Goal: Task Accomplishment & Management: Use online tool/utility

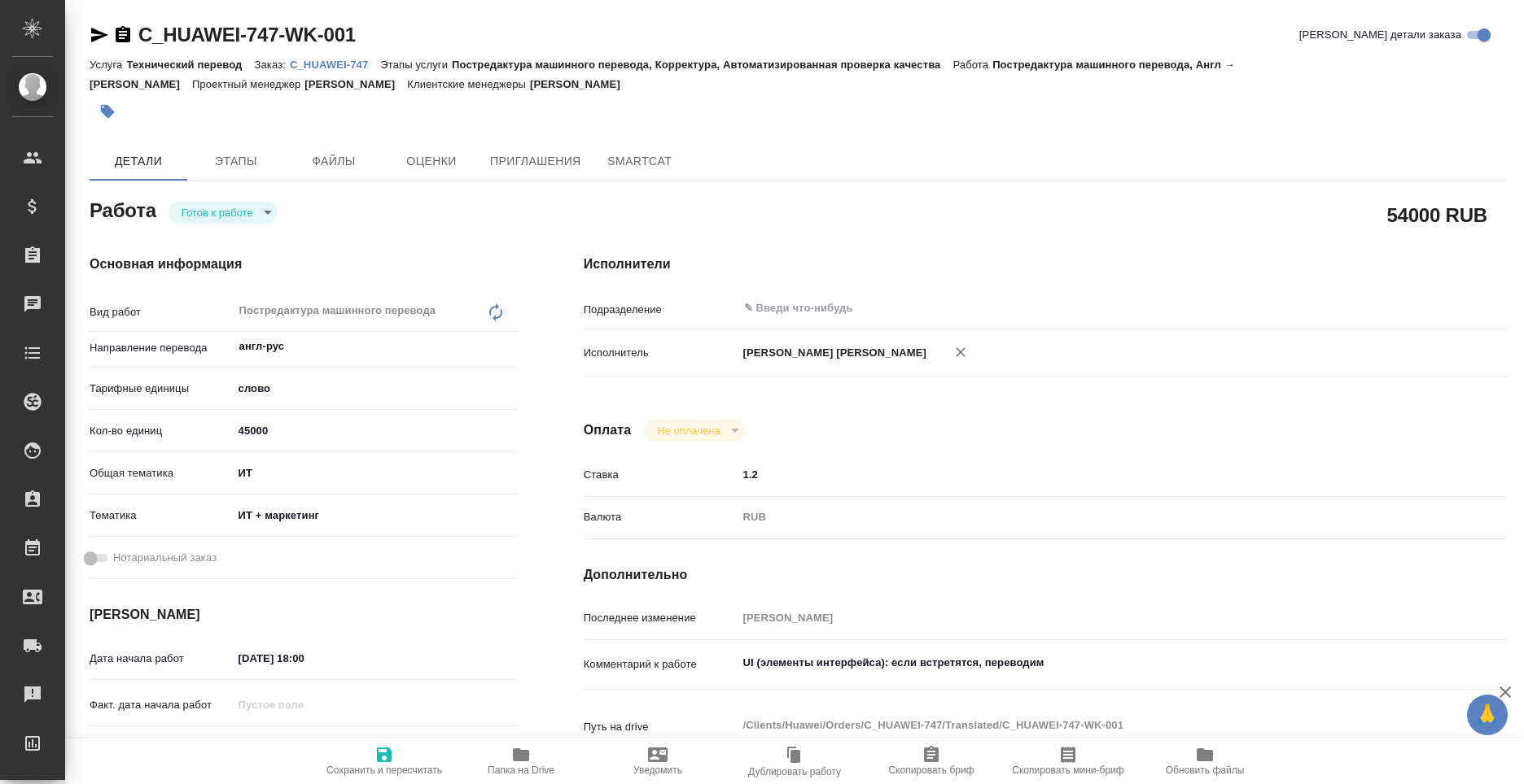
type textarea "x"
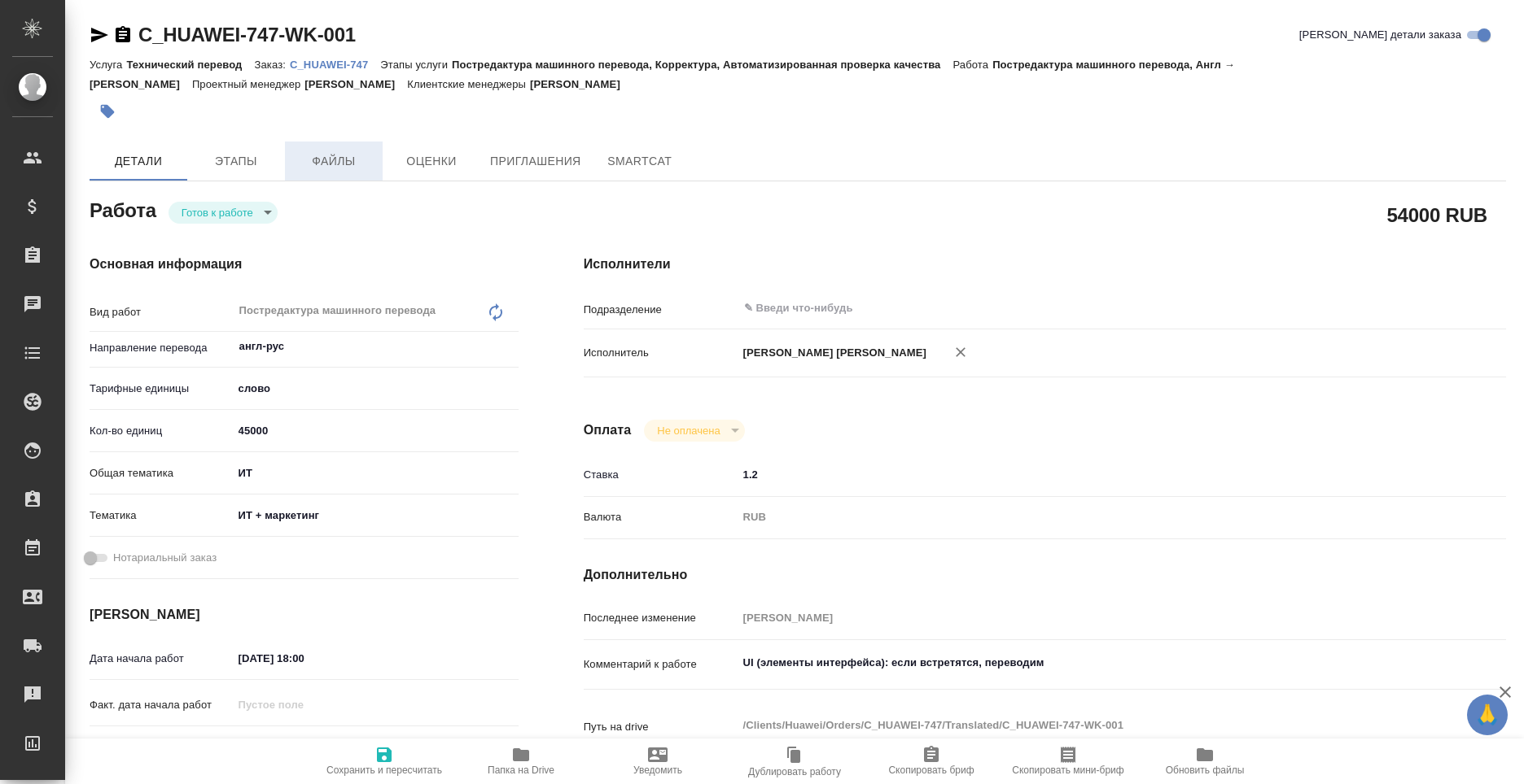
type textarea "x"
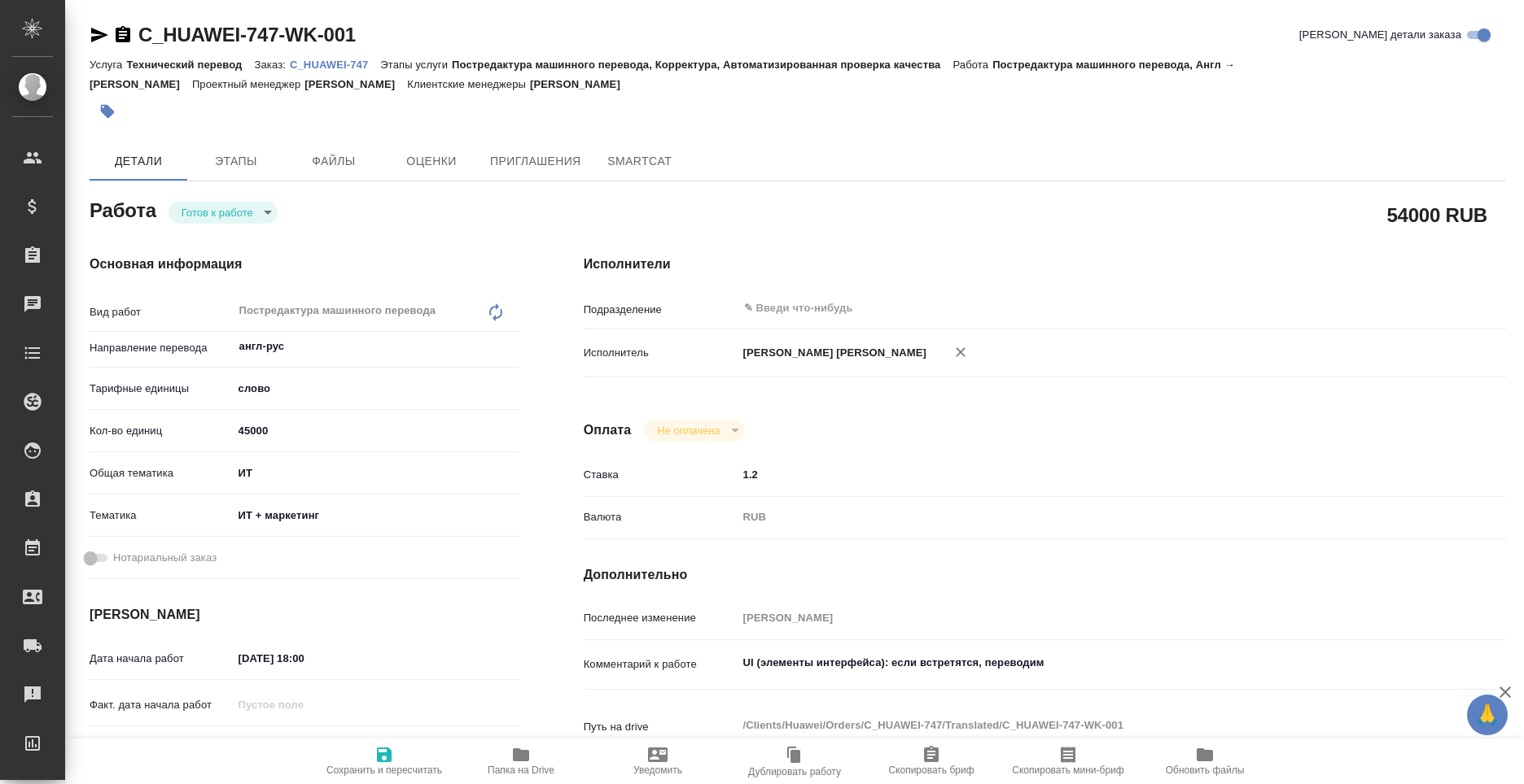
type textarea "x"
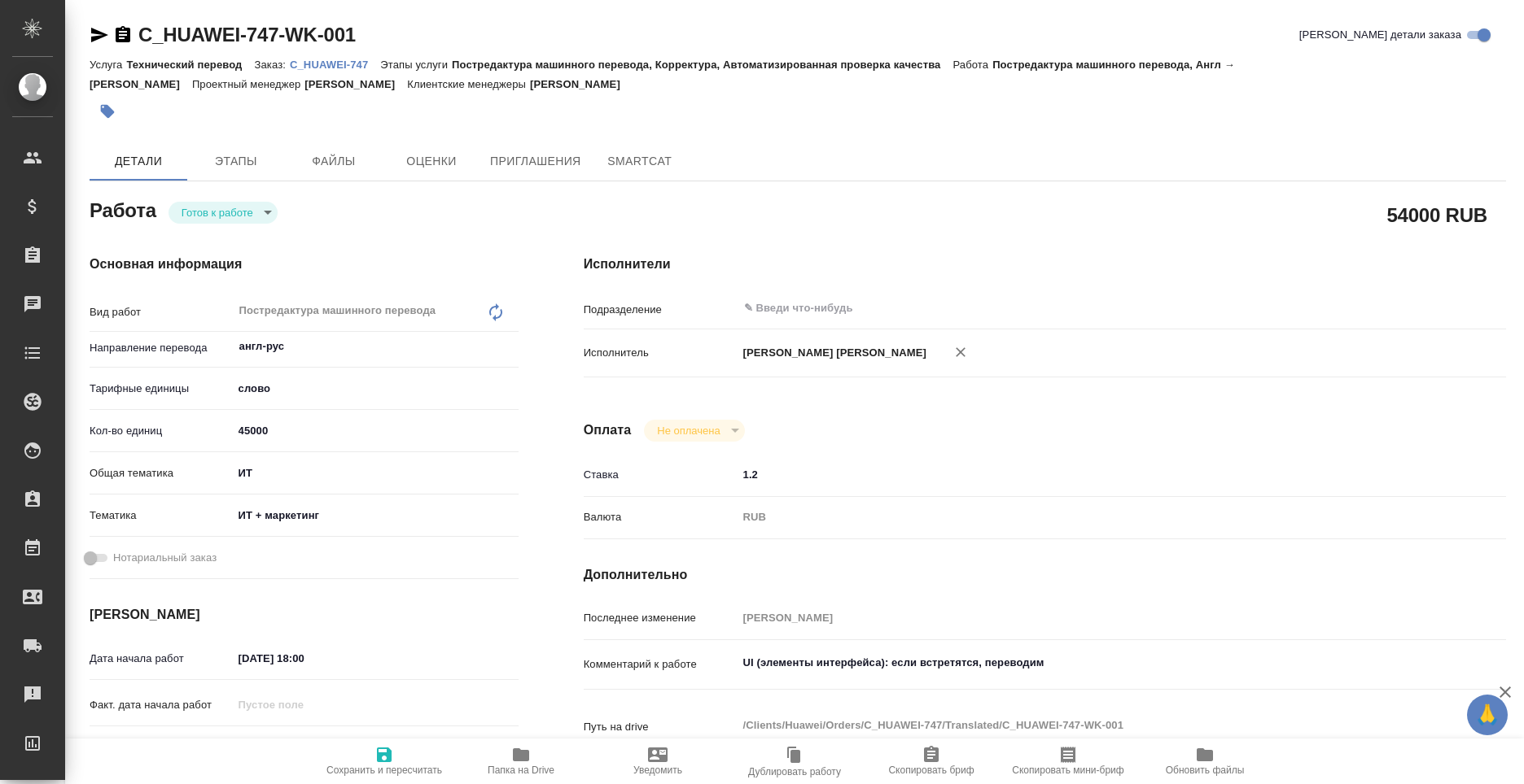
click at [338, 59] on p "C_HUAWEI-747" at bounding box center [335, 65] width 91 height 12
type textarea "x"
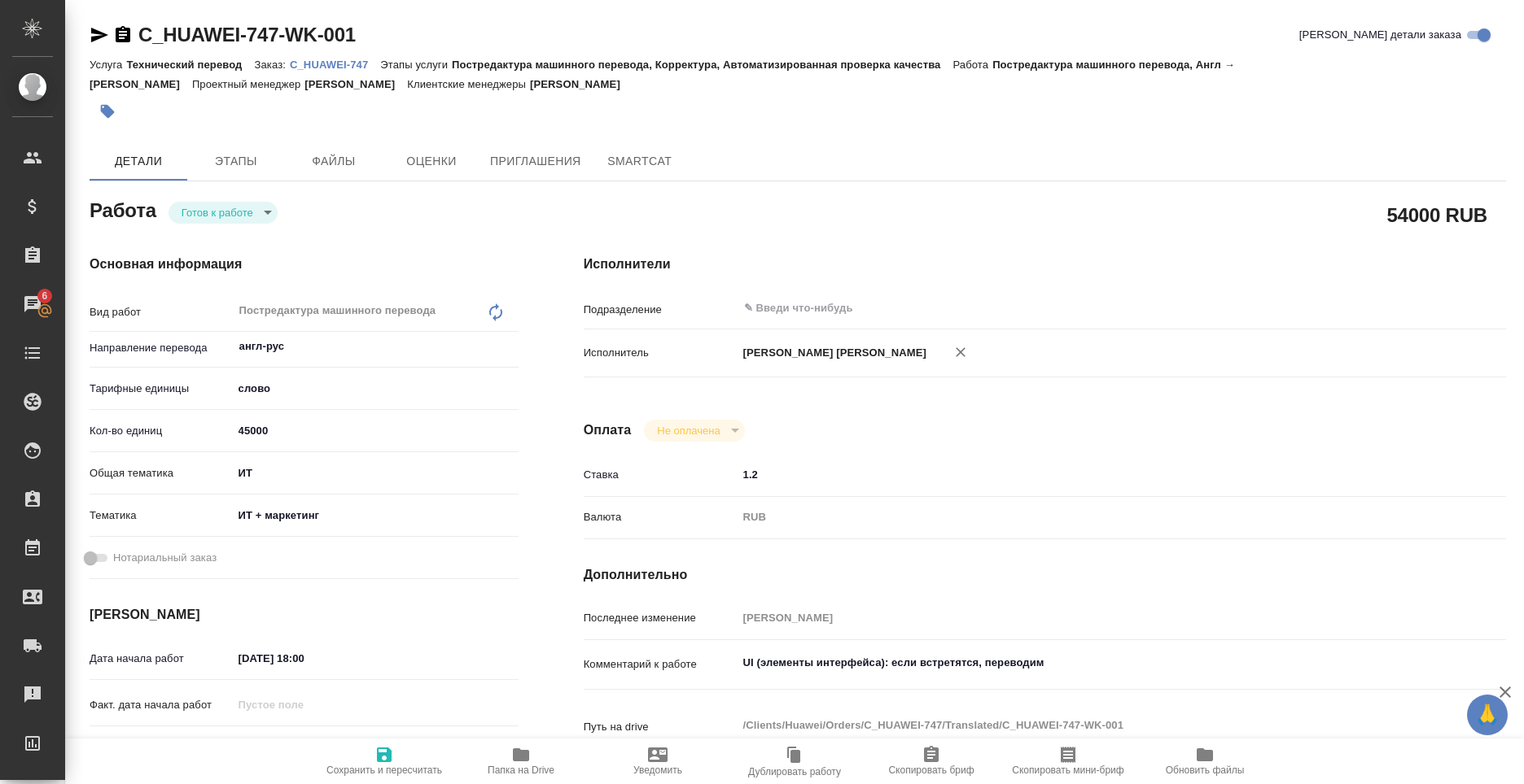
type textarea "x"
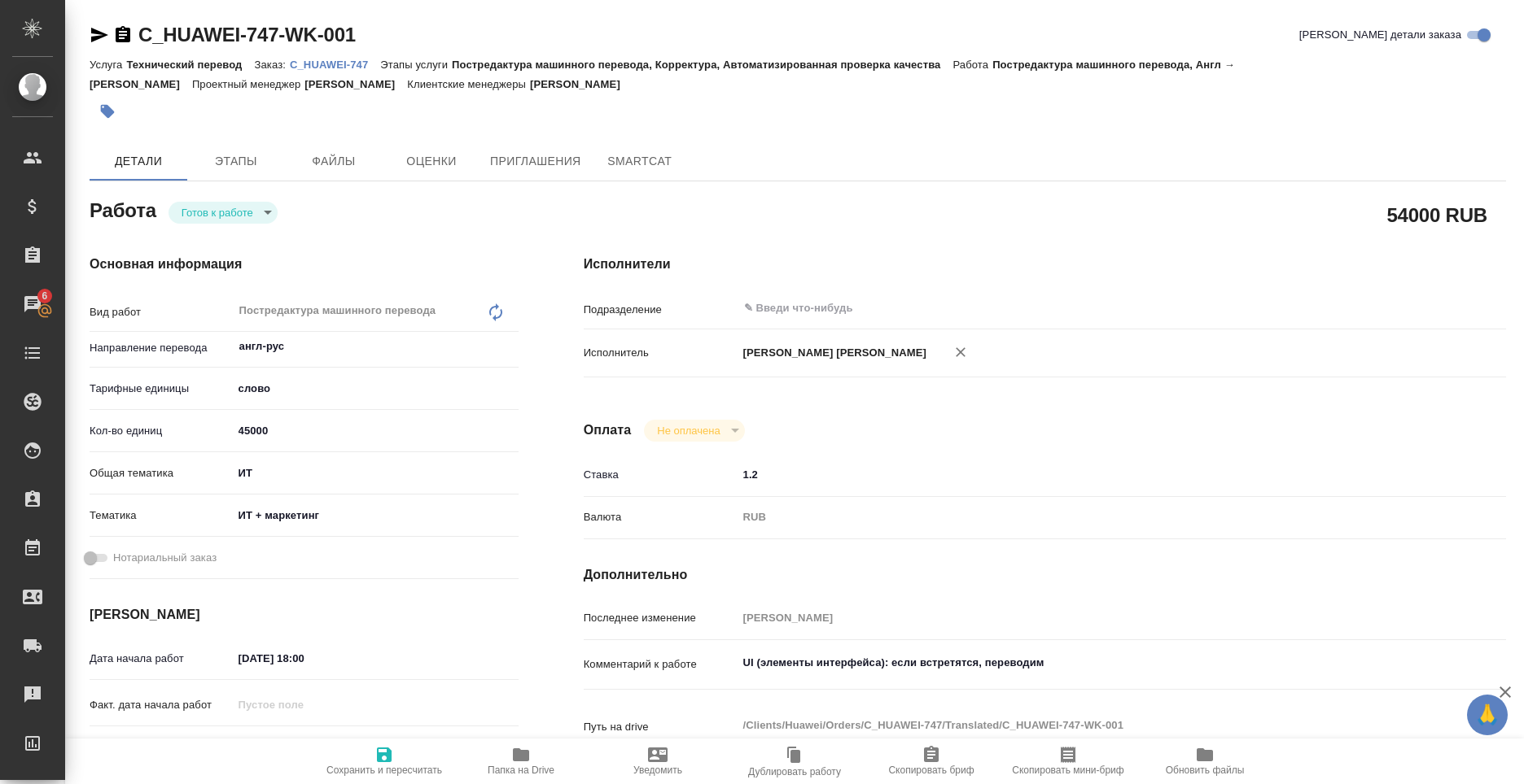
type textarea "x"
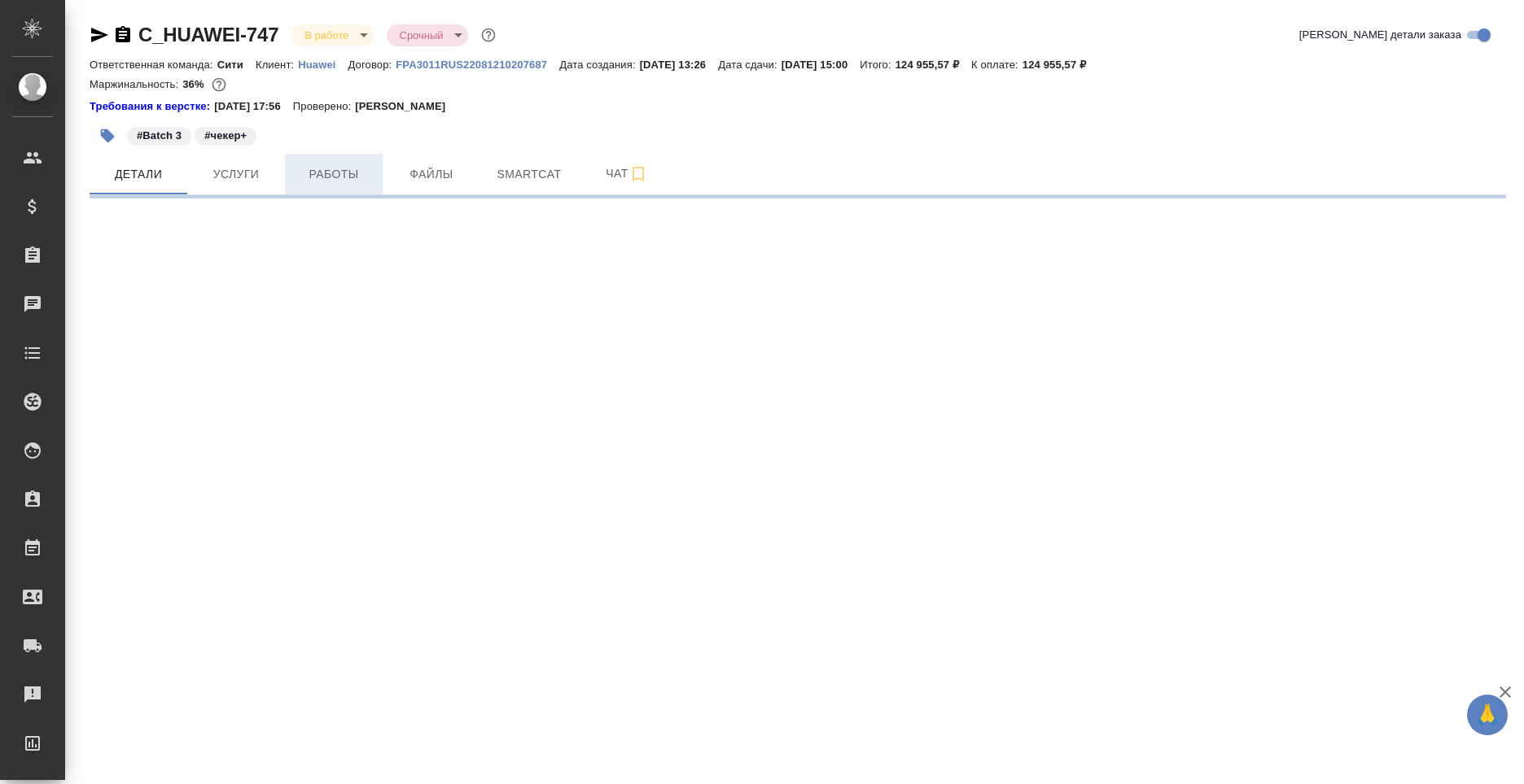
click at [345, 173] on span "Работы" at bounding box center [334, 174] width 78 height 20
select select "RU"
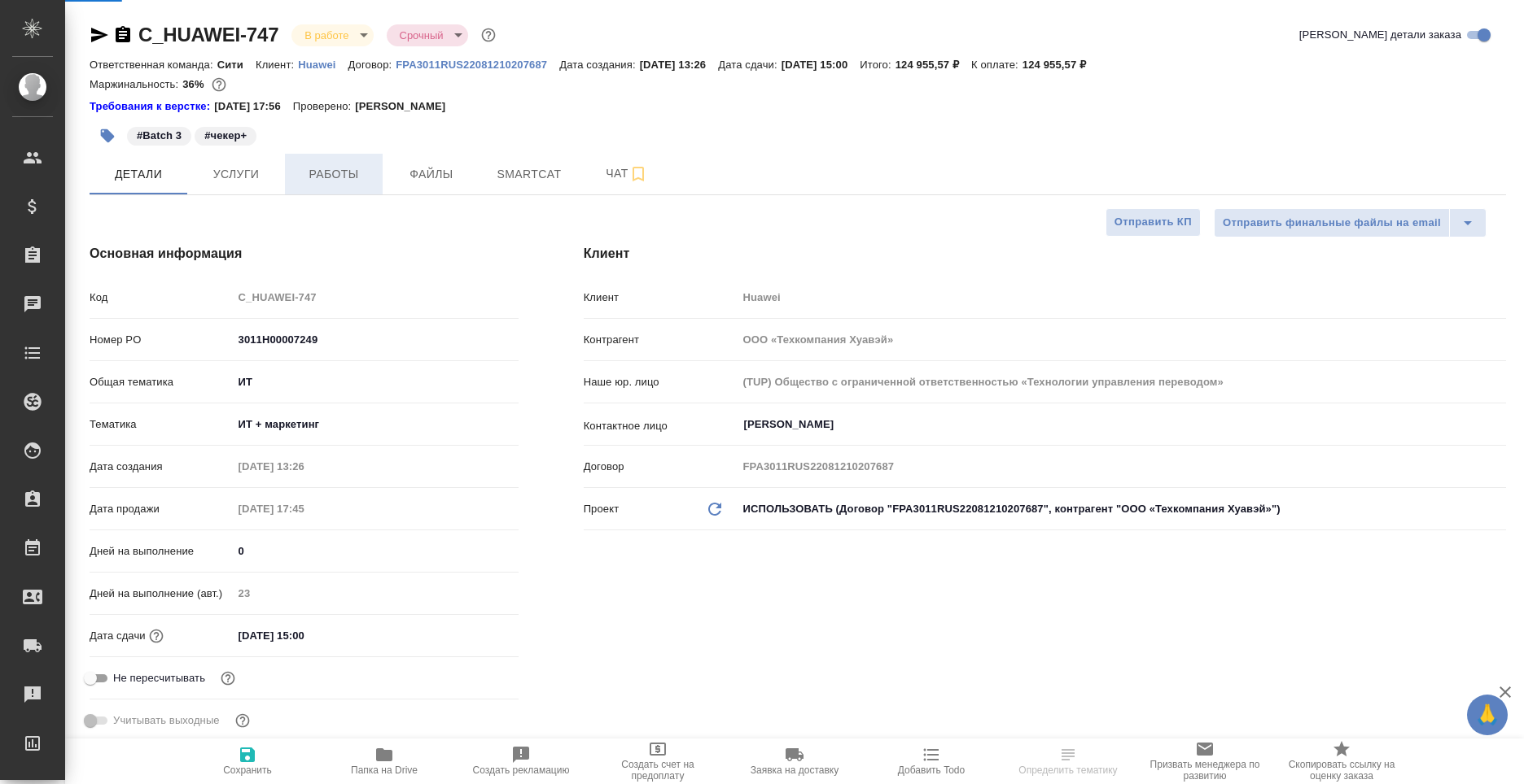
type input "[PERSON_NAME]"
type input "Павлова Антонина a.pavlova"
type textarea "x"
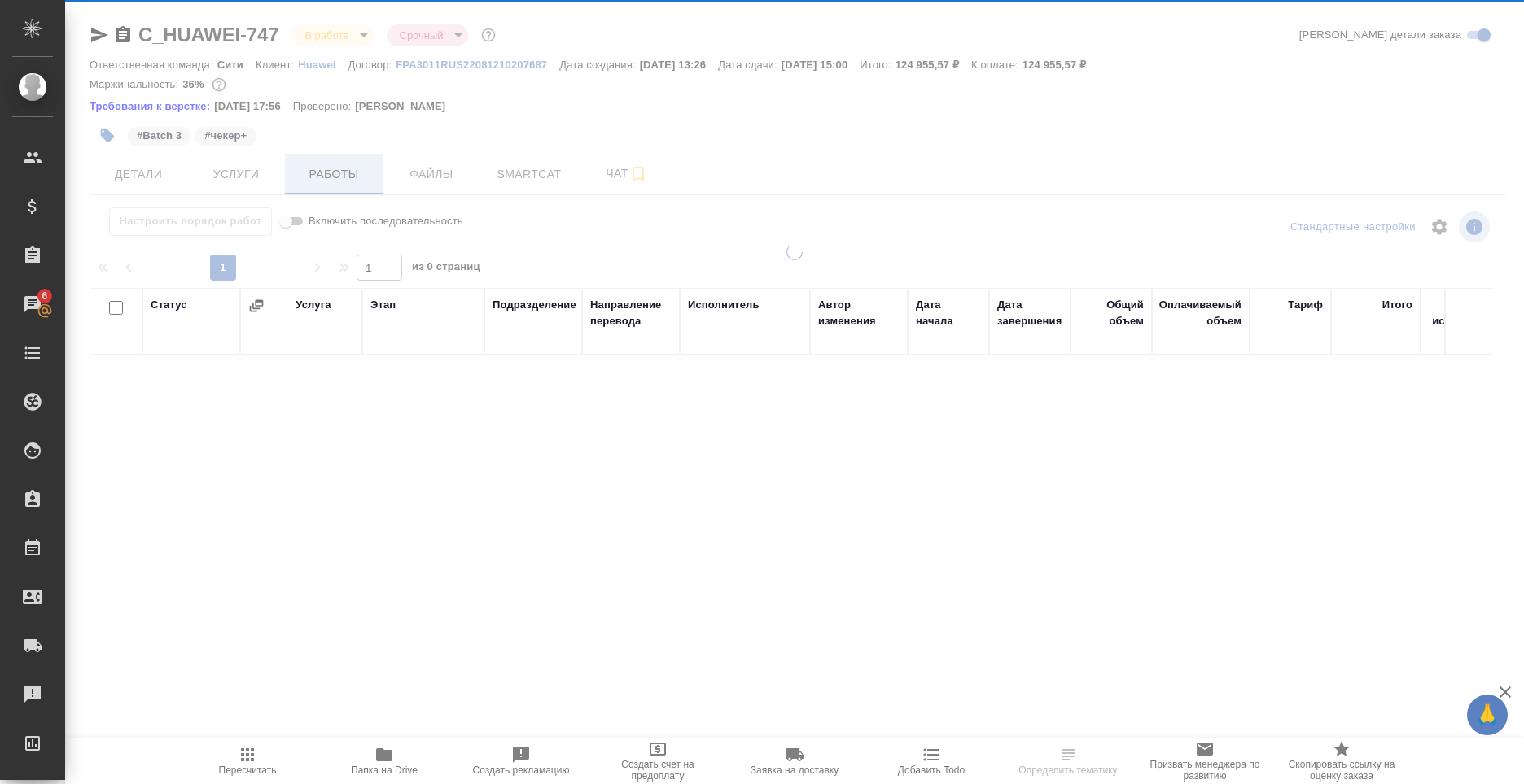
click at [345, 173] on div at bounding box center [794, 348] width 1459 height 695
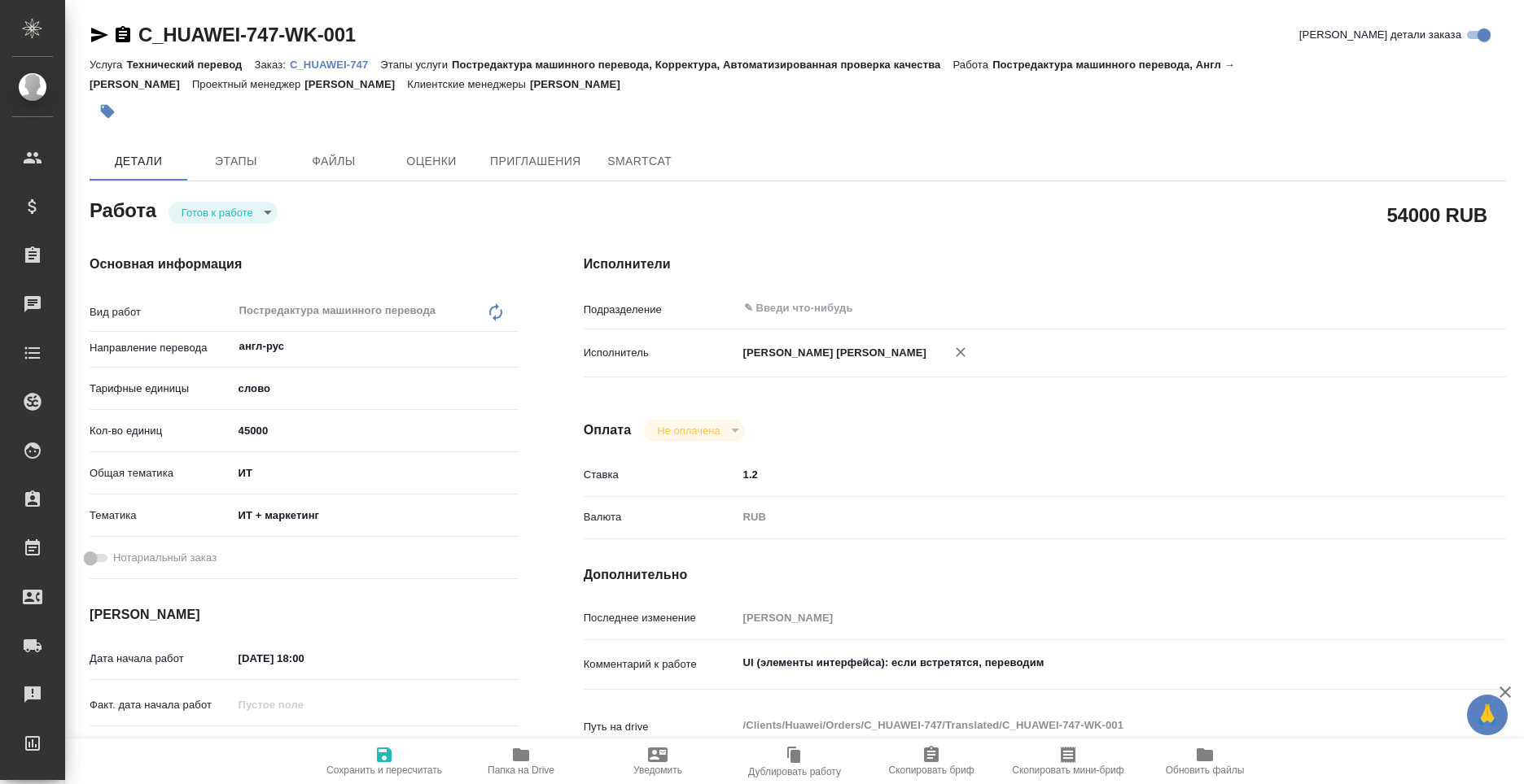
type textarea "x"
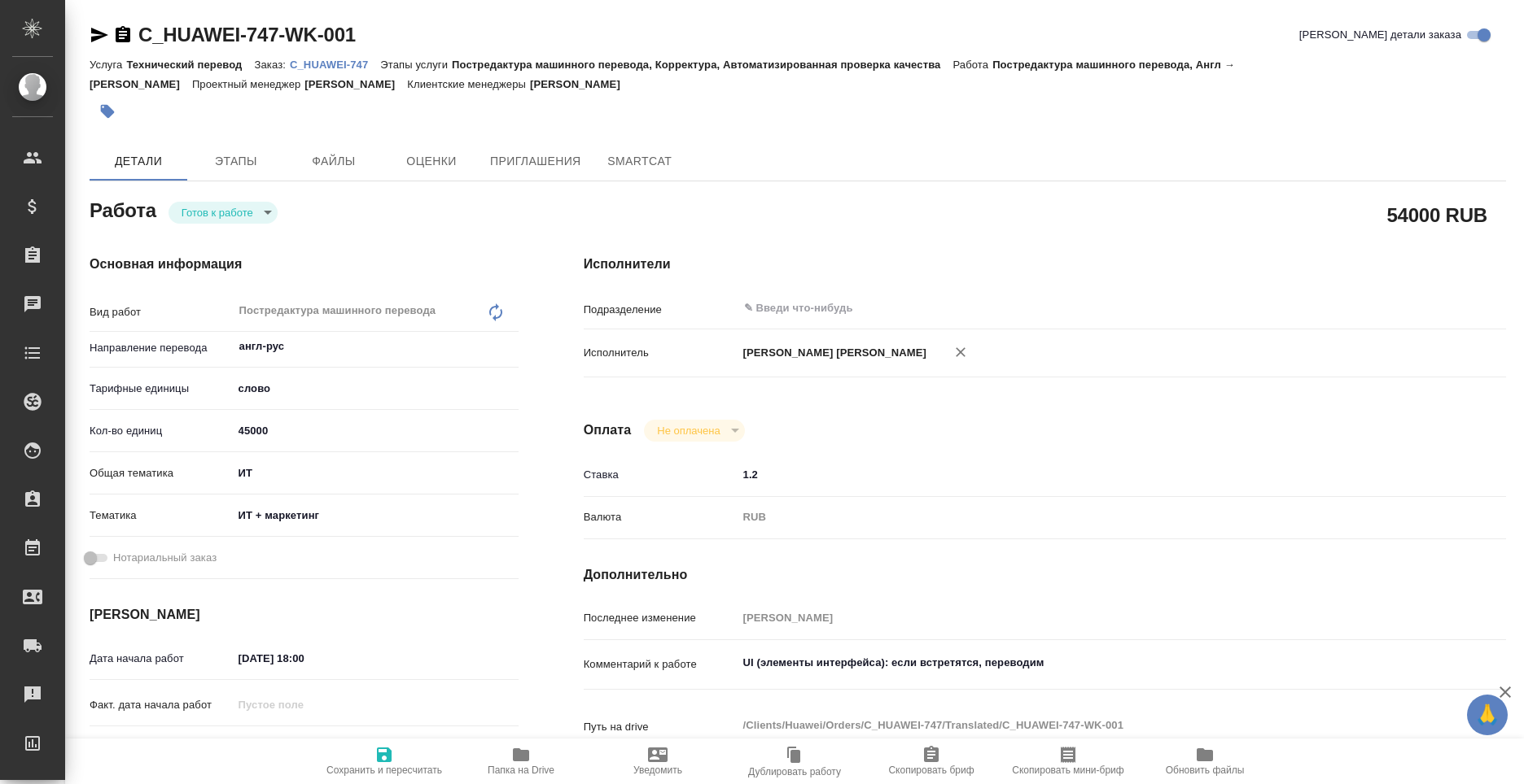
type textarea "x"
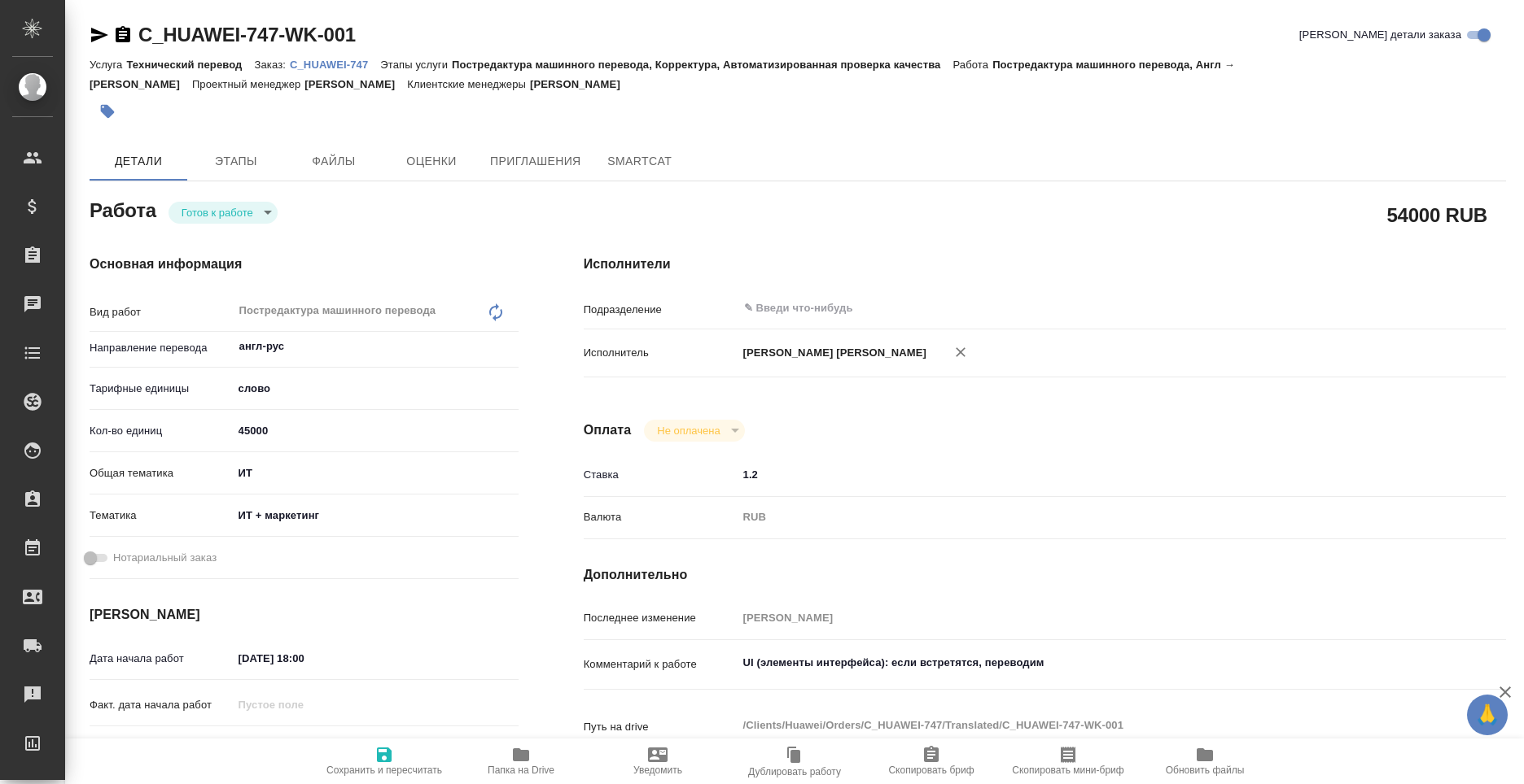
type textarea "x"
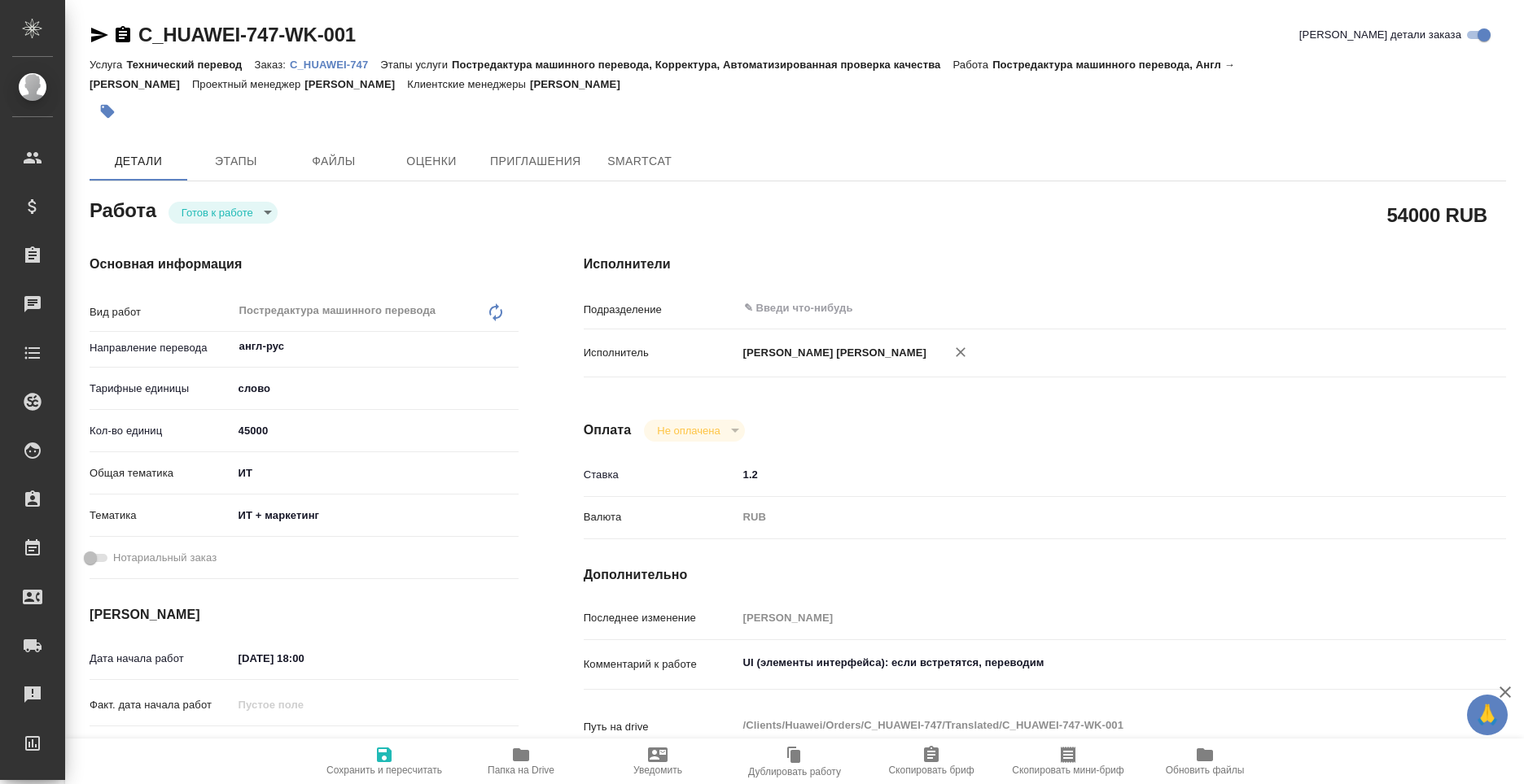
type textarea "x"
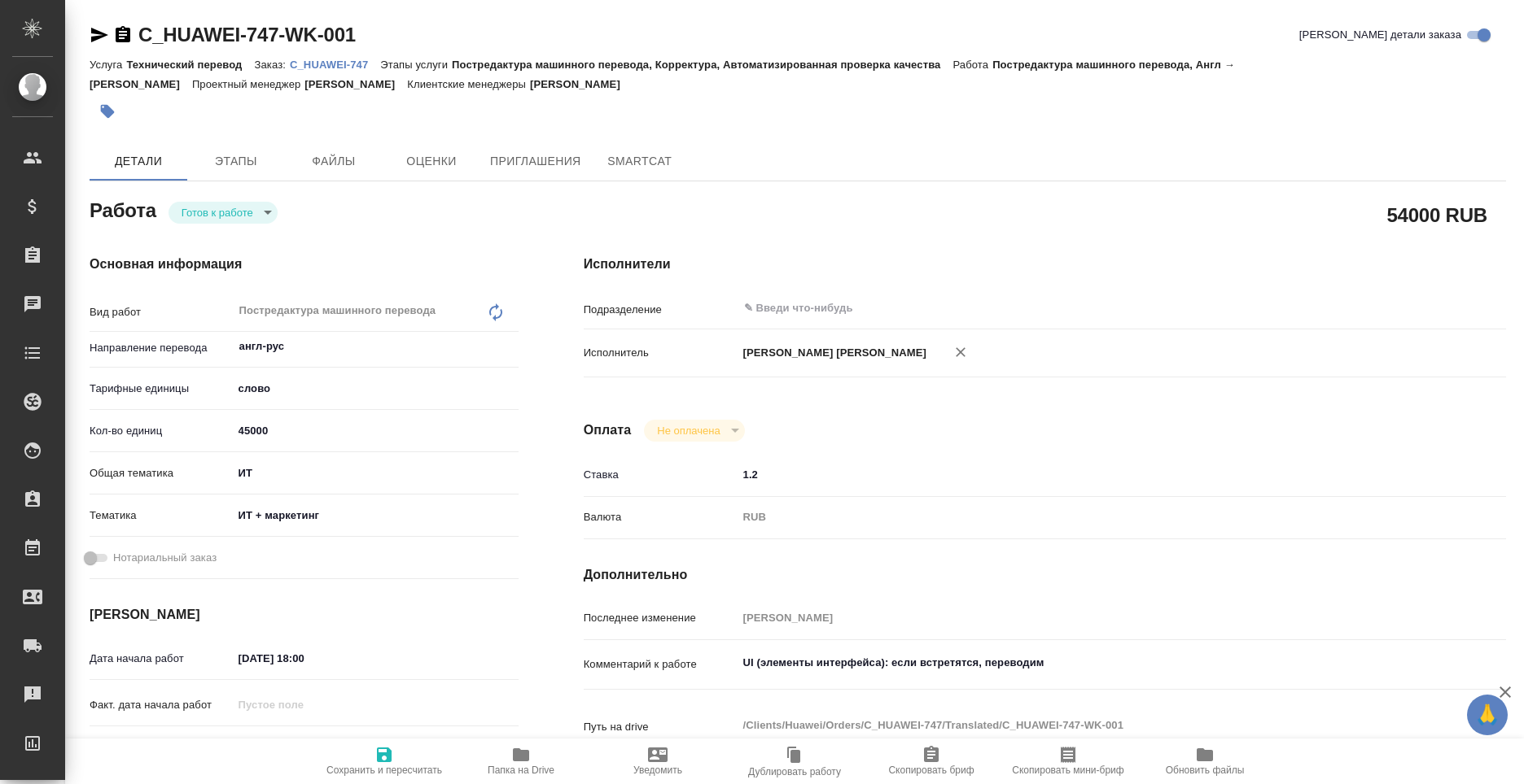
type textarea "x"
